Goal: Navigation & Orientation: Find specific page/section

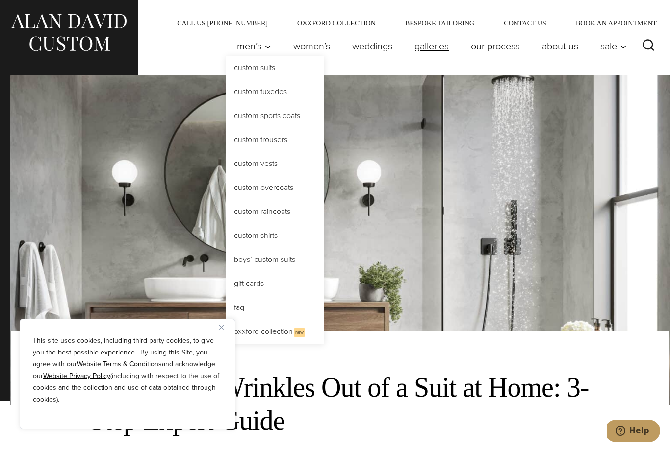
click at [424, 51] on link "Galleries" at bounding box center [431, 46] width 56 height 20
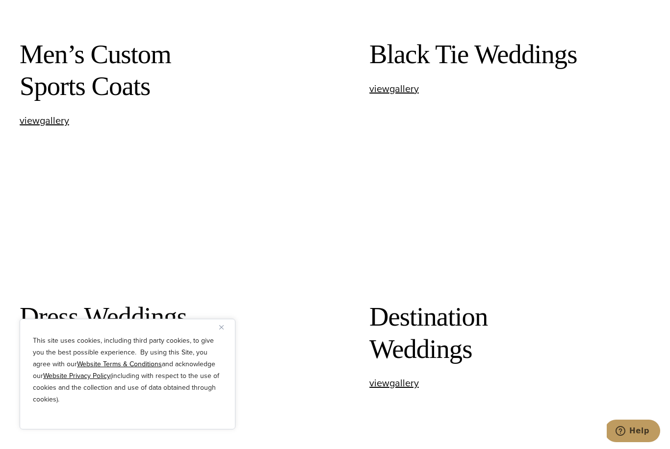
scroll to position [837, 0]
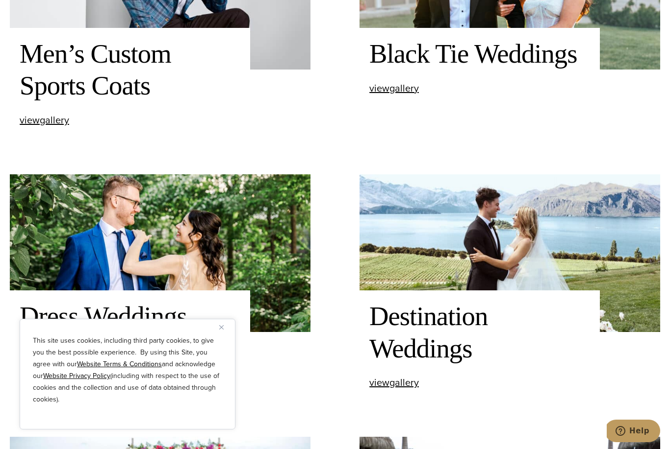
click at [219, 367] on p "This site uses cookies, including third party cookies, to give you the best pos…" at bounding box center [127, 370] width 189 height 71
click at [220, 330] on img "Close" at bounding box center [221, 327] width 4 height 4
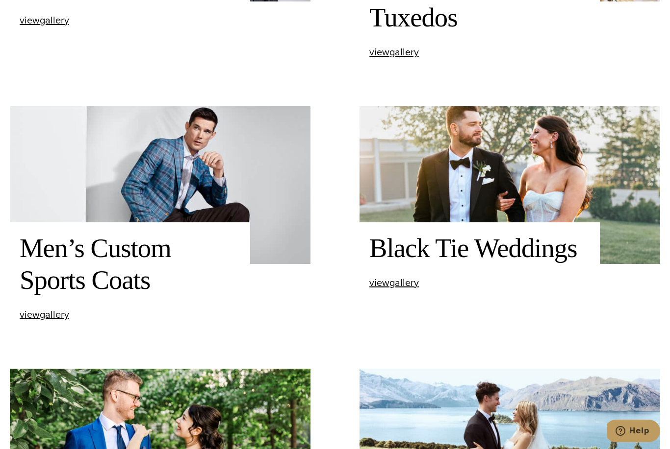
scroll to position [642, 0]
click at [442, 265] on h2 "Black Tie Weddings" at bounding box center [479, 249] width 221 height 32
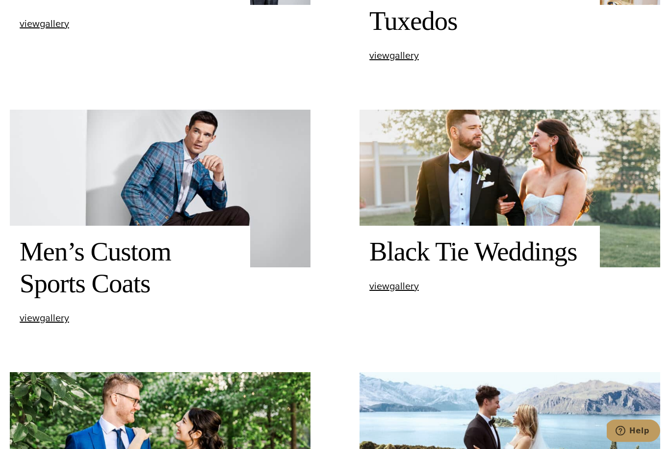
scroll to position [639, 0]
click at [399, 294] on span "view Black Tie Weddings gallery" at bounding box center [394, 286] width 50 height 15
click at [50, 325] on span "view Men’s Custom Sports Coats gallery" at bounding box center [45, 318] width 50 height 15
click at [41, 325] on span "view Men’s Custom Sports Coats gallery" at bounding box center [45, 318] width 50 height 15
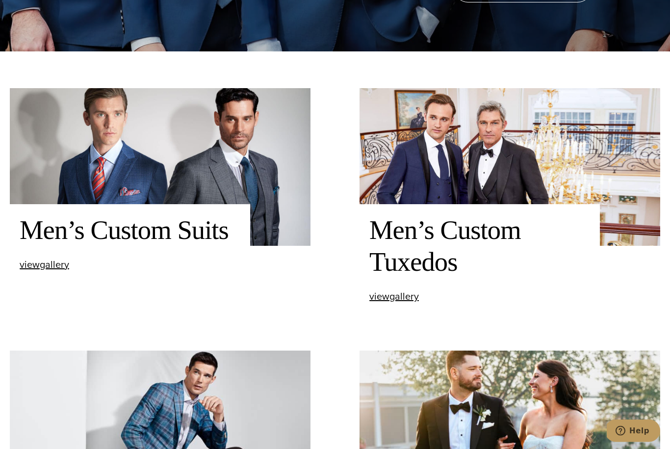
scroll to position [384, 0]
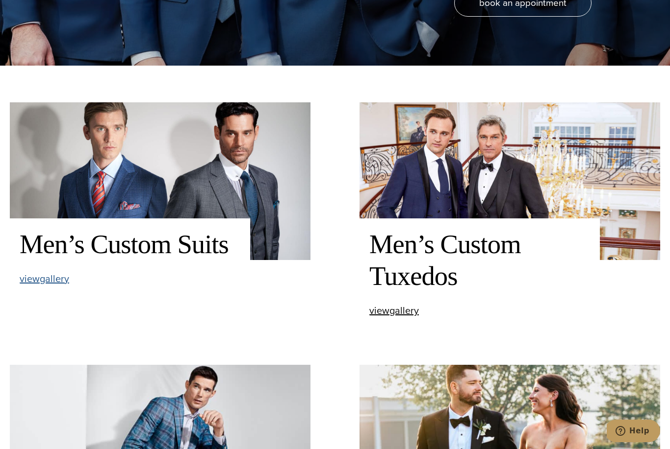
click at [44, 286] on span "view Men’s Custom Suits gallery" at bounding box center [45, 279] width 50 height 15
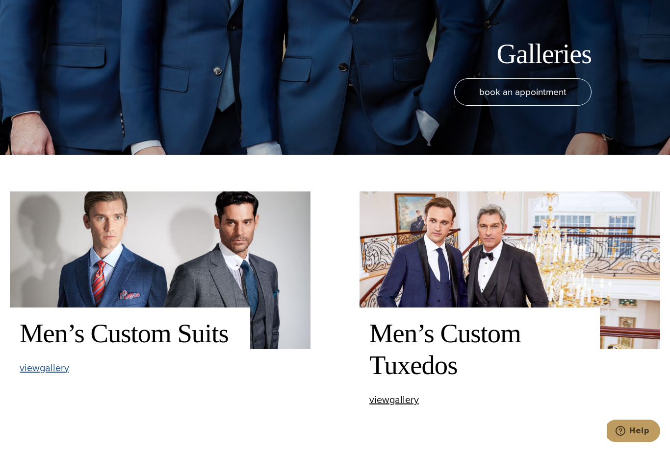
scroll to position [378, 0]
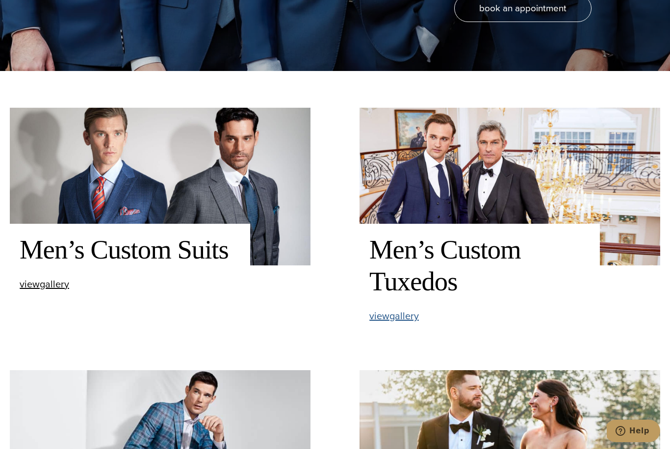
click at [373, 323] on span "view Men’s Custom Tuxedos gallery" at bounding box center [394, 316] width 50 height 15
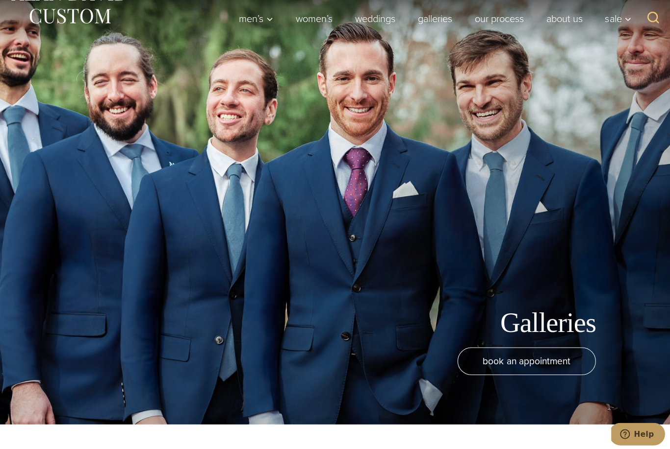
scroll to position [0, 0]
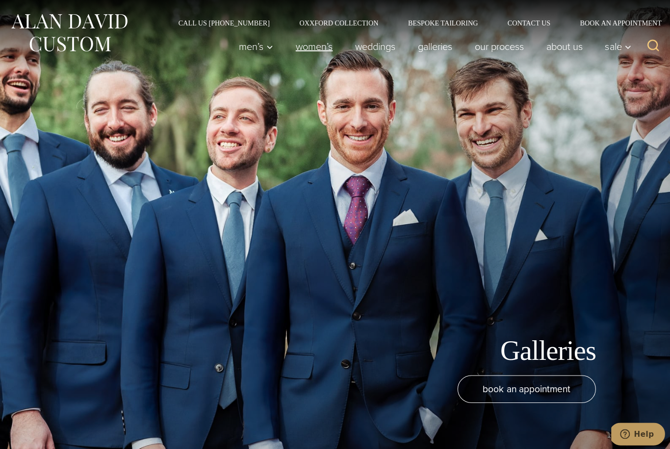
click at [309, 44] on link "Women’s" at bounding box center [311, 46] width 59 height 20
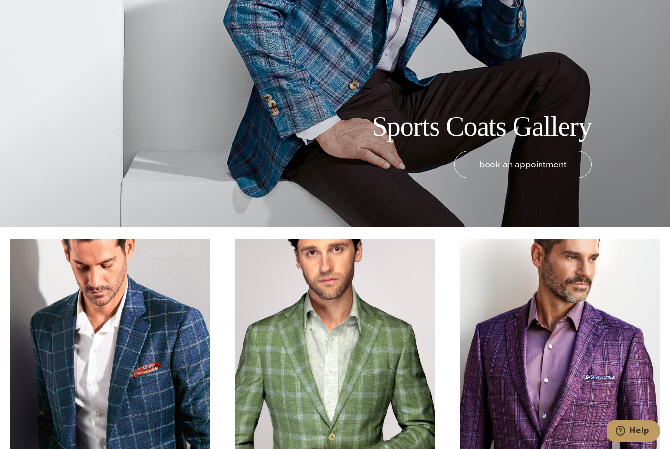
scroll to position [210, 0]
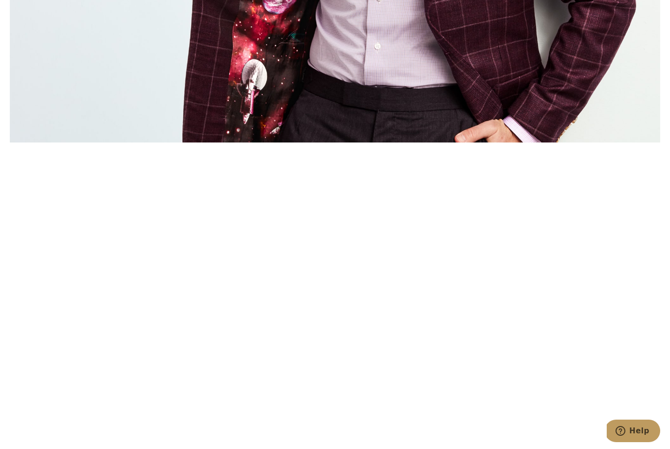
scroll to position [1309, 0]
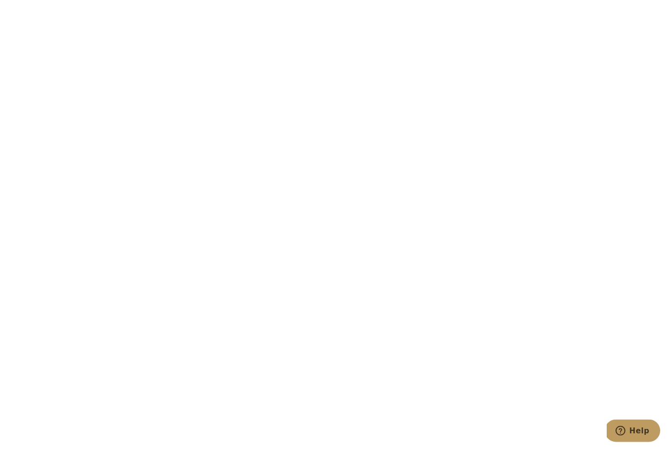
scroll to position [2532, 0]
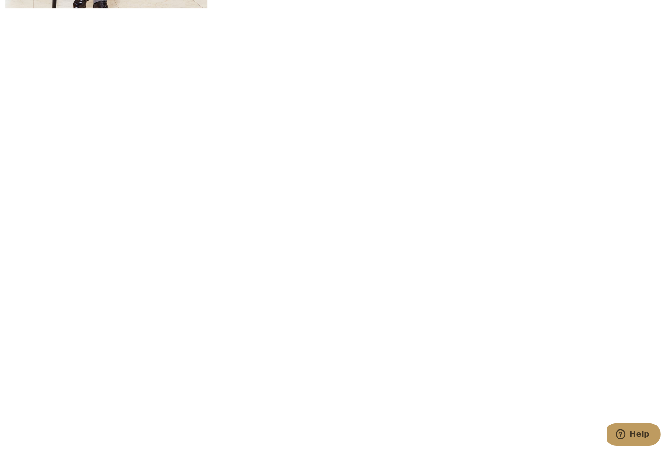
scroll to position [2456, 0]
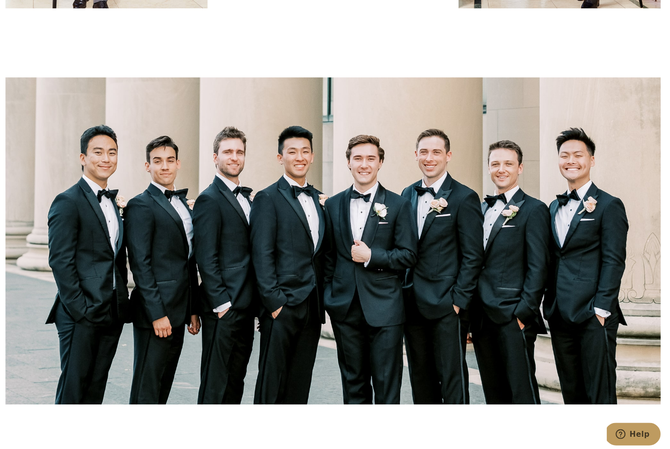
click at [182, 449] on div "Five Generations since 1913" at bounding box center [335, 100] width 650 height 4191
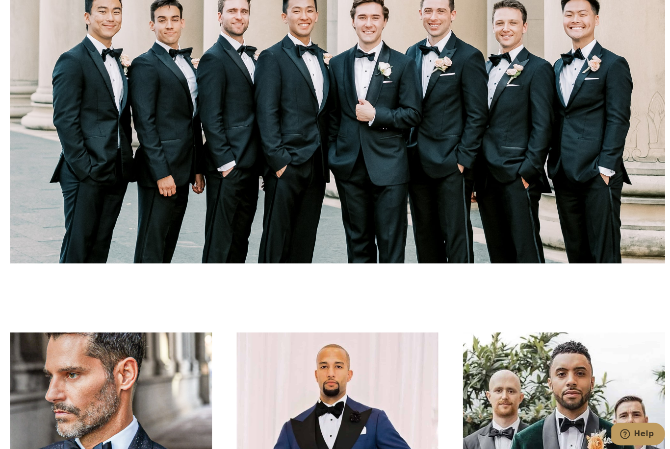
scroll to position [2580, 0]
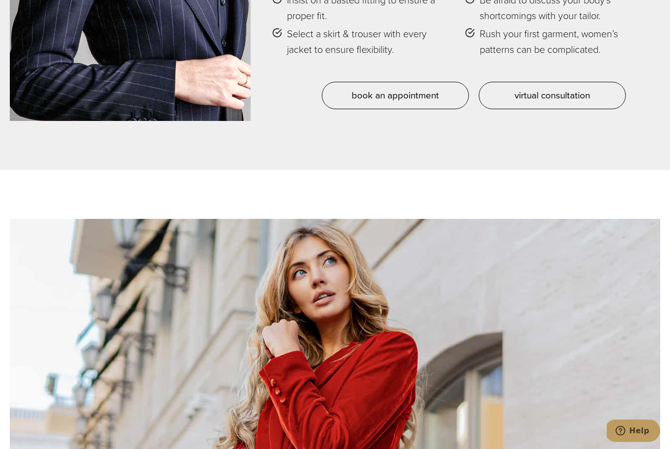
scroll to position [4544, 0]
